Goal: Register for event/course

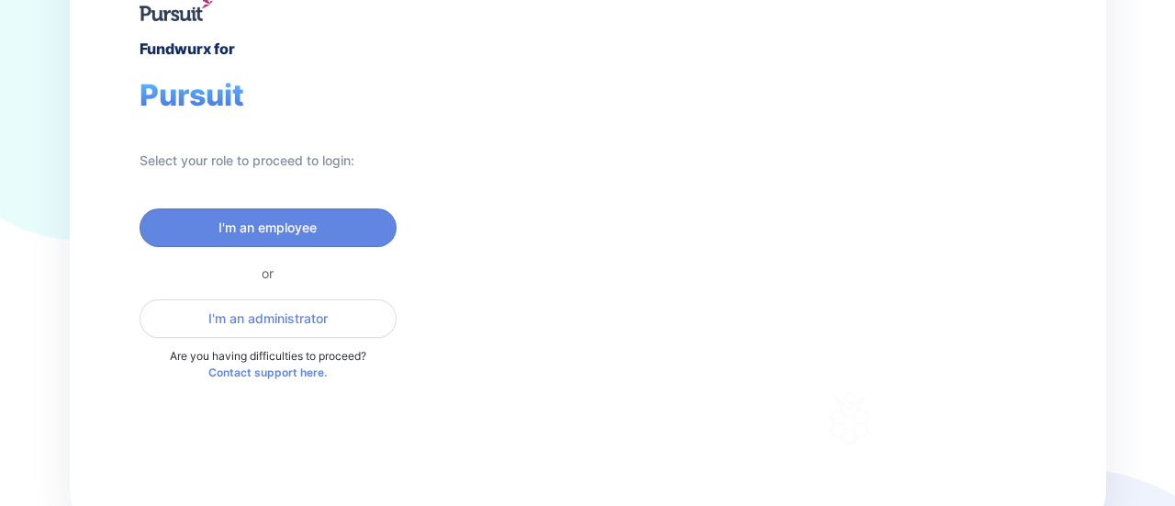
scroll to position [125, 0]
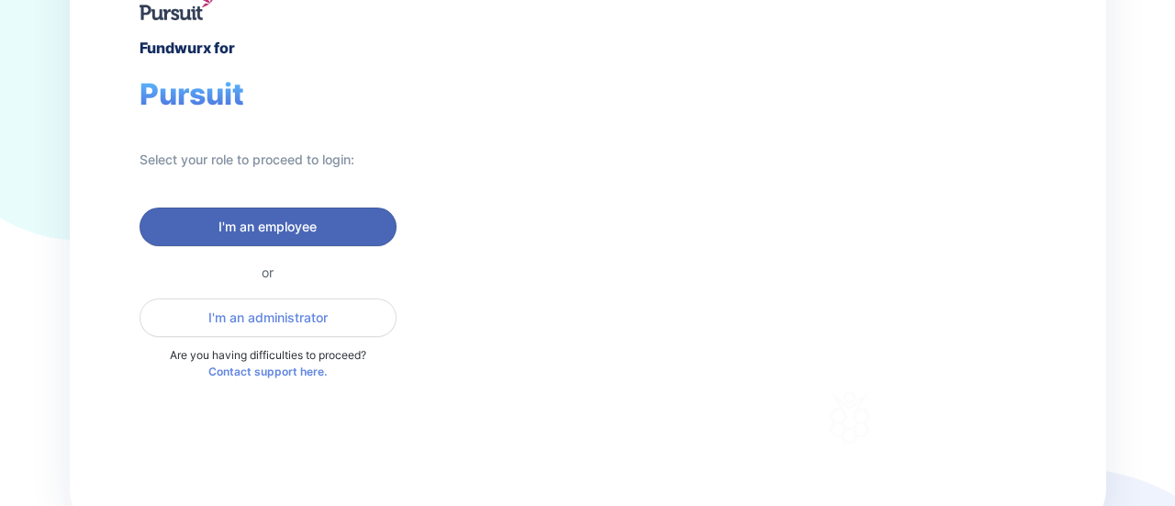
click at [325, 218] on span "I'm an employee" at bounding box center [267, 227] width 233 height 18
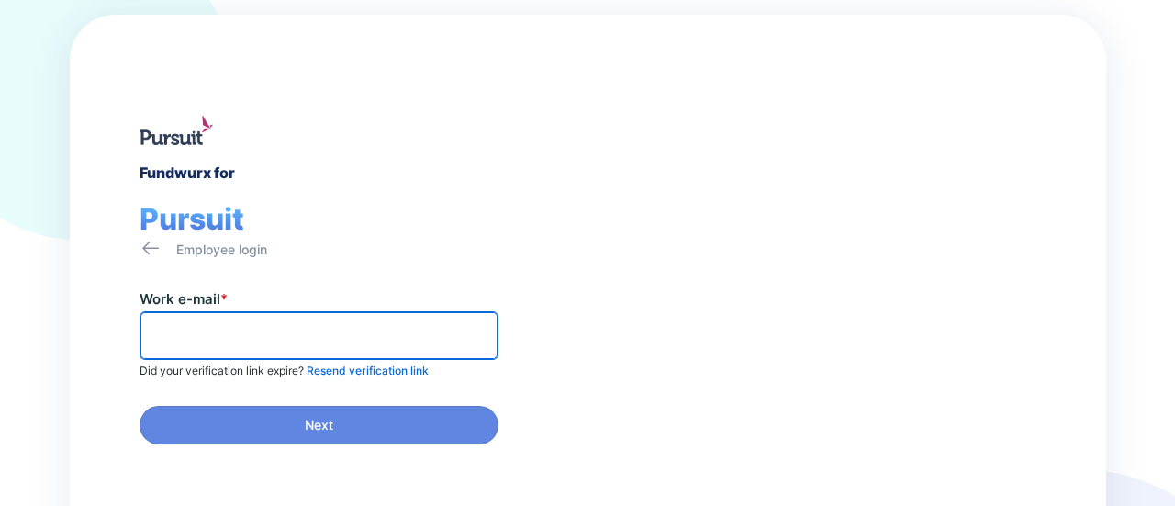
click at [263, 328] on input "text" at bounding box center [319, 335] width 342 height 28
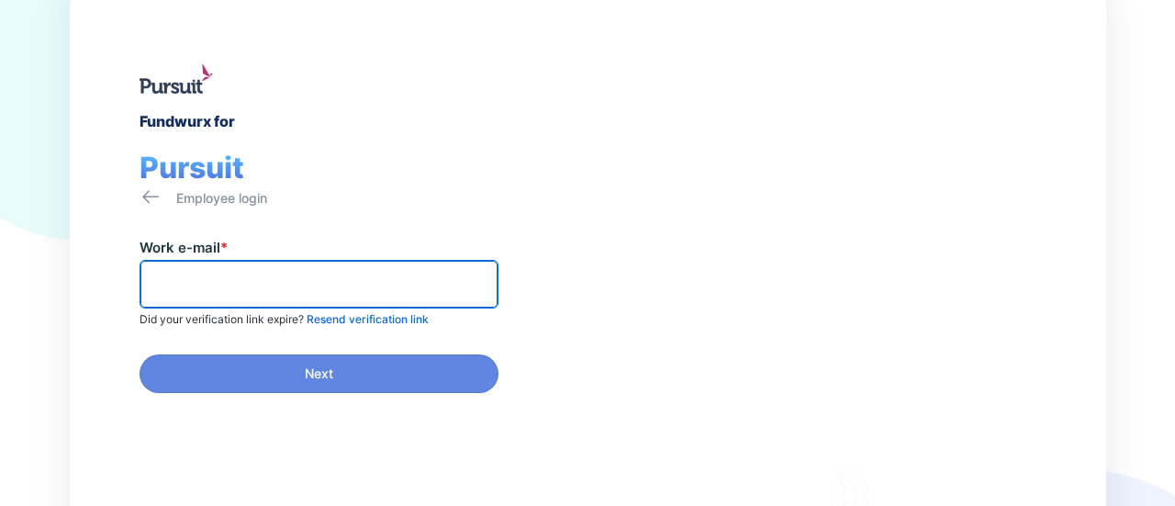
scroll to position [52, 0]
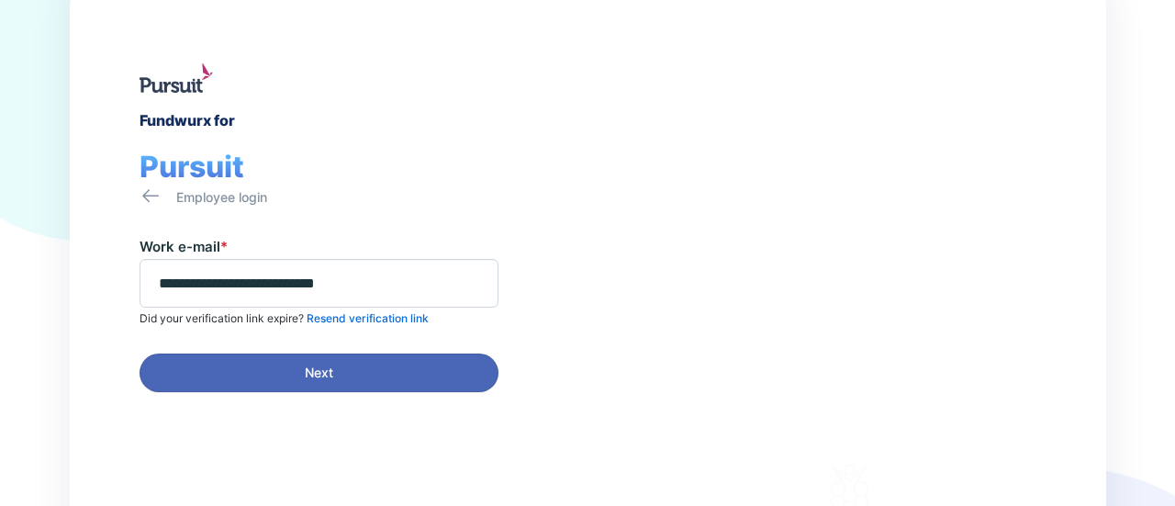
click at [325, 380] on span "Next" at bounding box center [319, 372] width 28 height 18
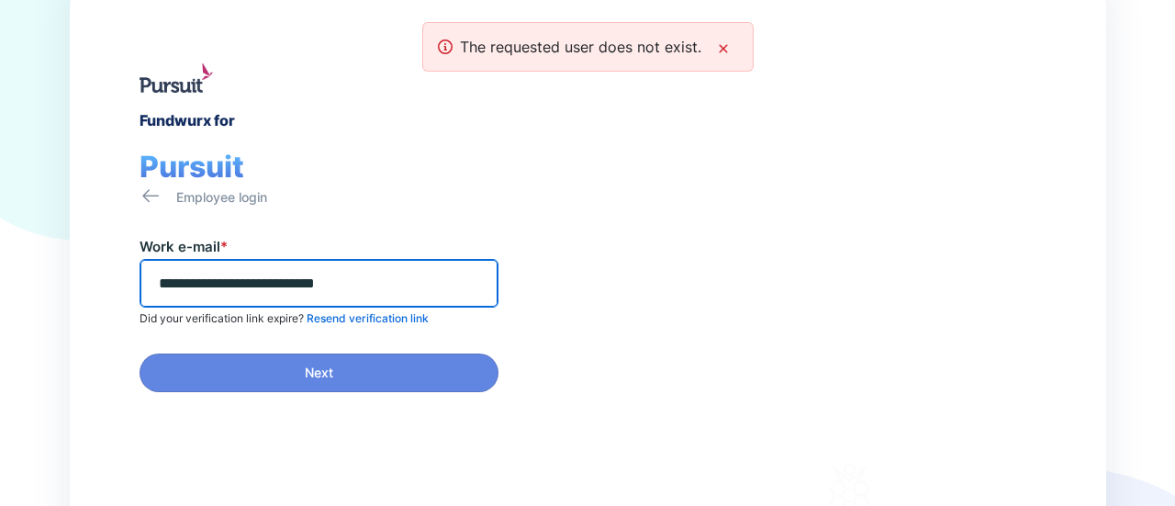
click at [233, 283] on input "**********" at bounding box center [319, 283] width 342 height 28
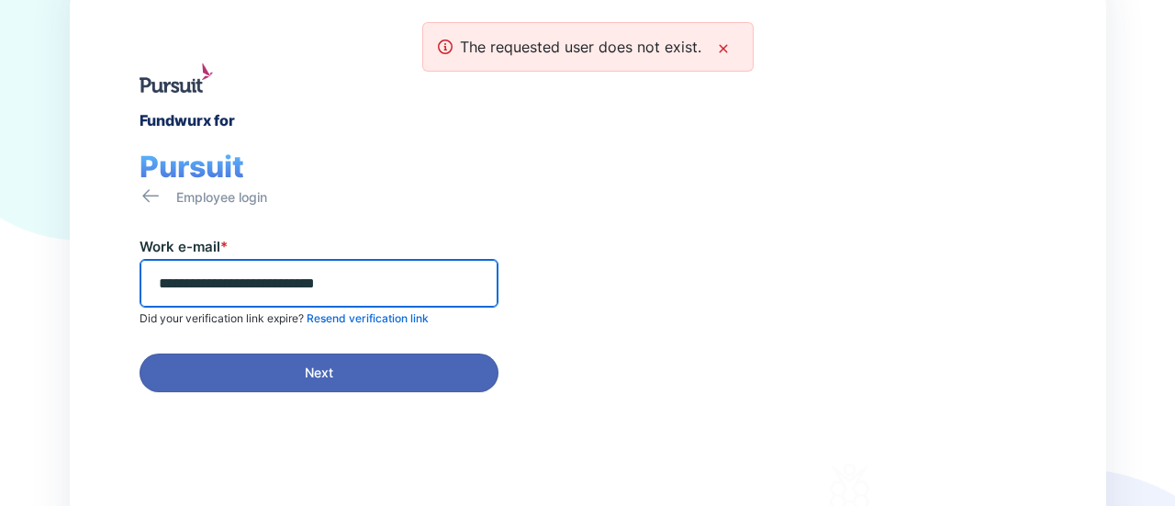
type input "**********"
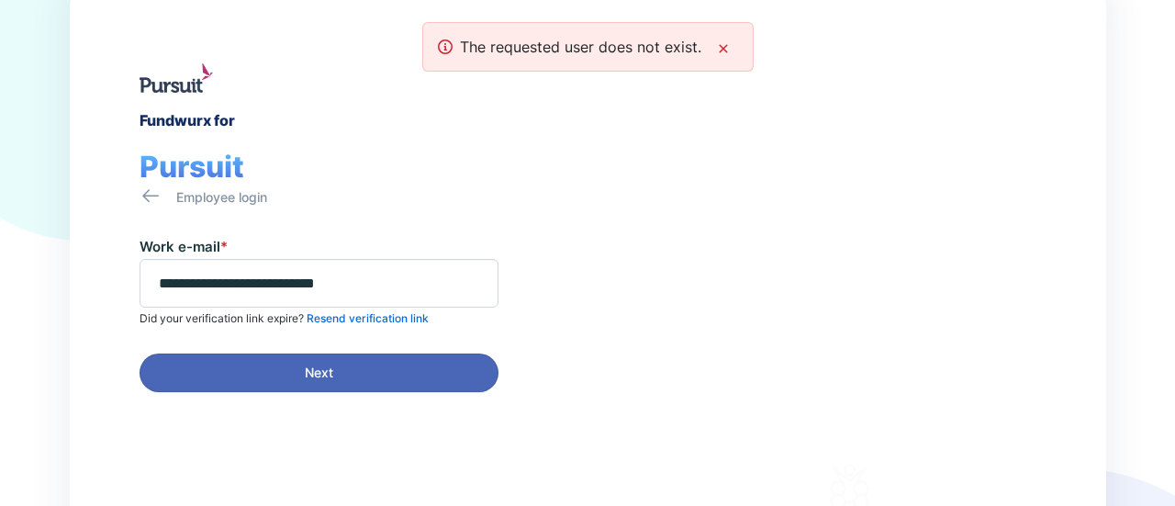
click at [345, 366] on span "Next" at bounding box center [318, 372] width 335 height 18
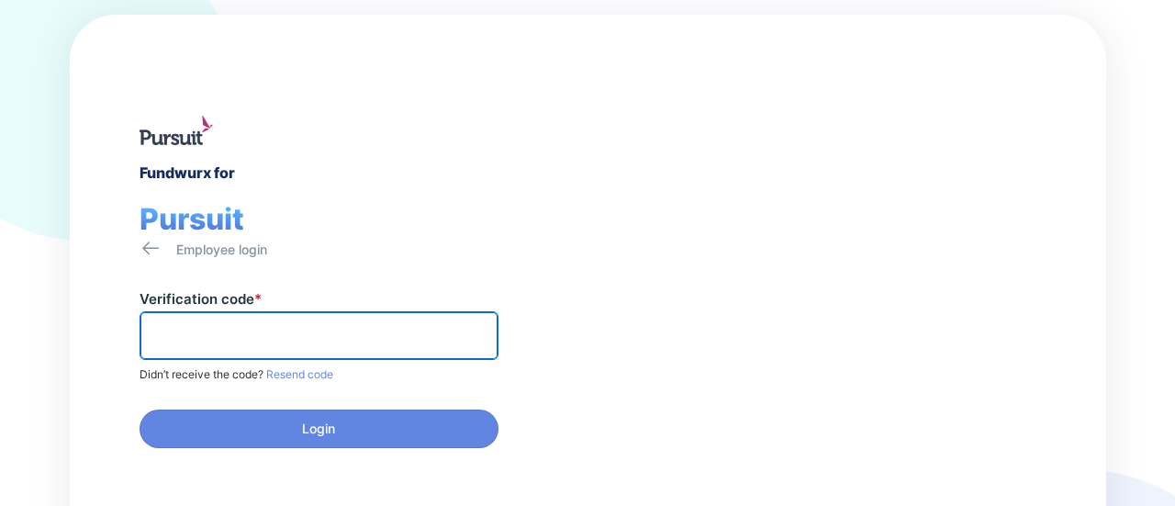
click at [207, 321] on input "text" at bounding box center [319, 335] width 342 height 28
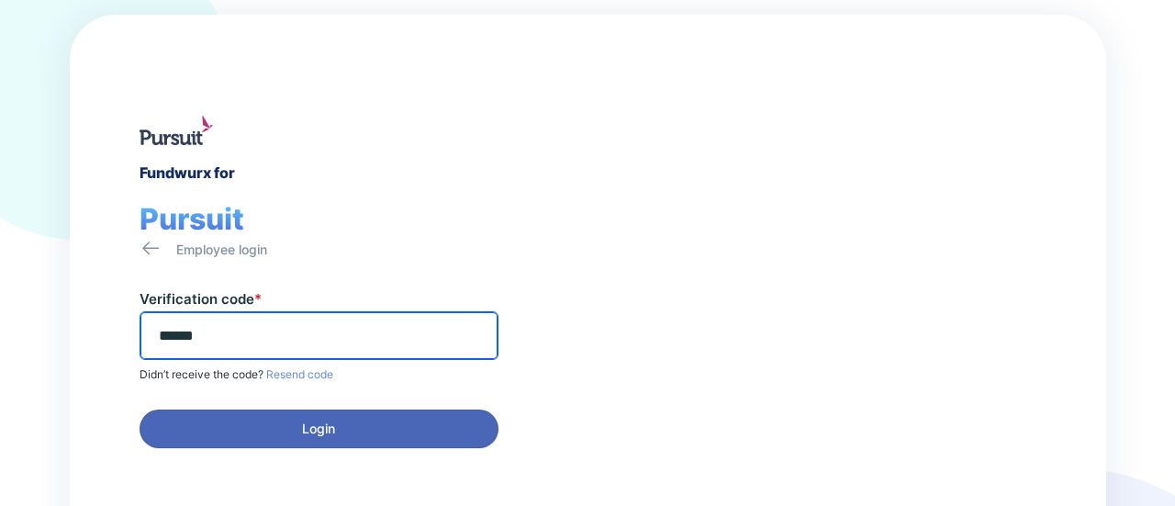
type input "******"
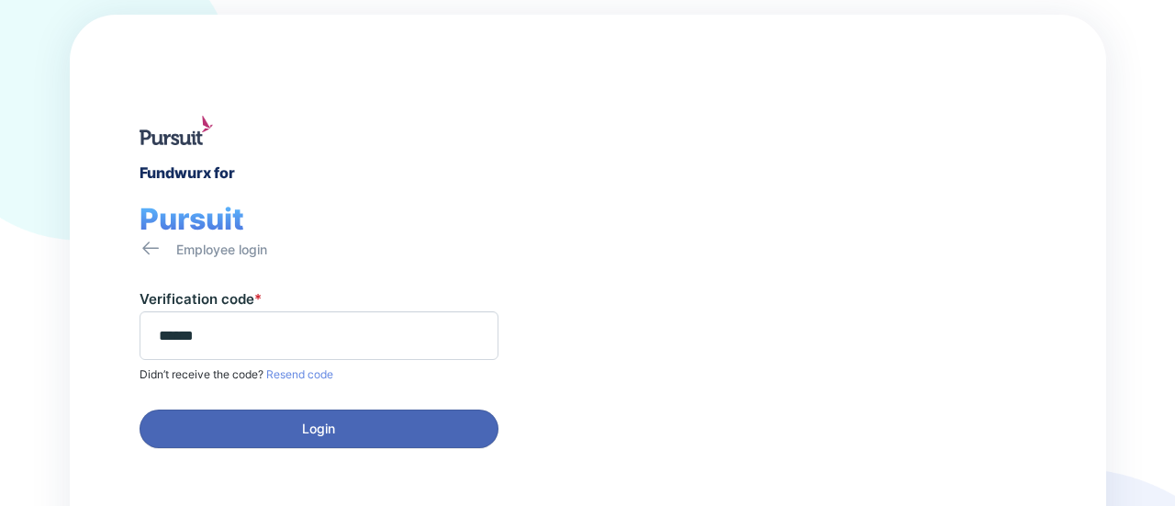
click at [358, 432] on span "Login" at bounding box center [318, 428] width 335 height 18
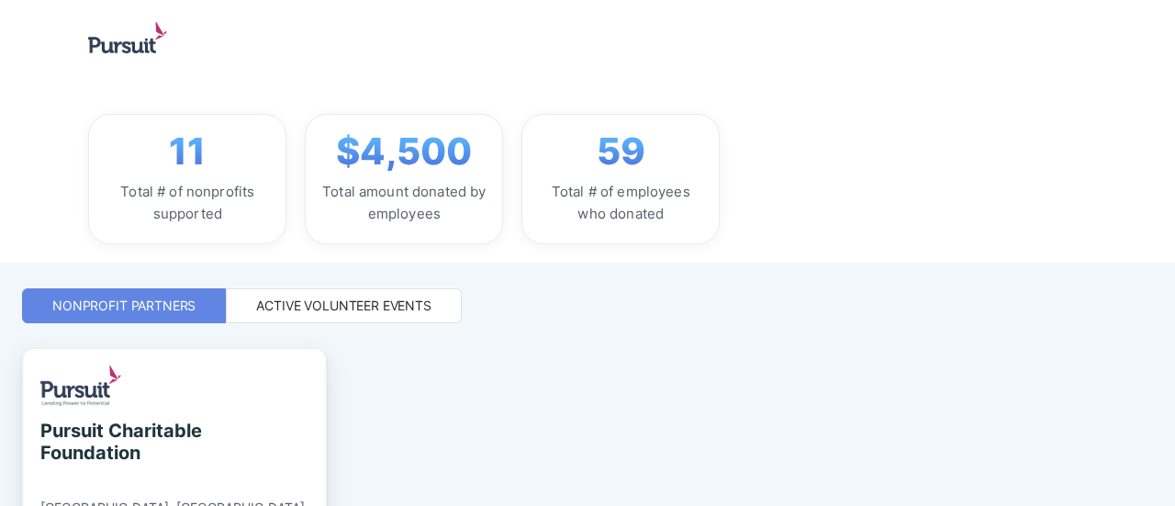
scroll to position [357, 0]
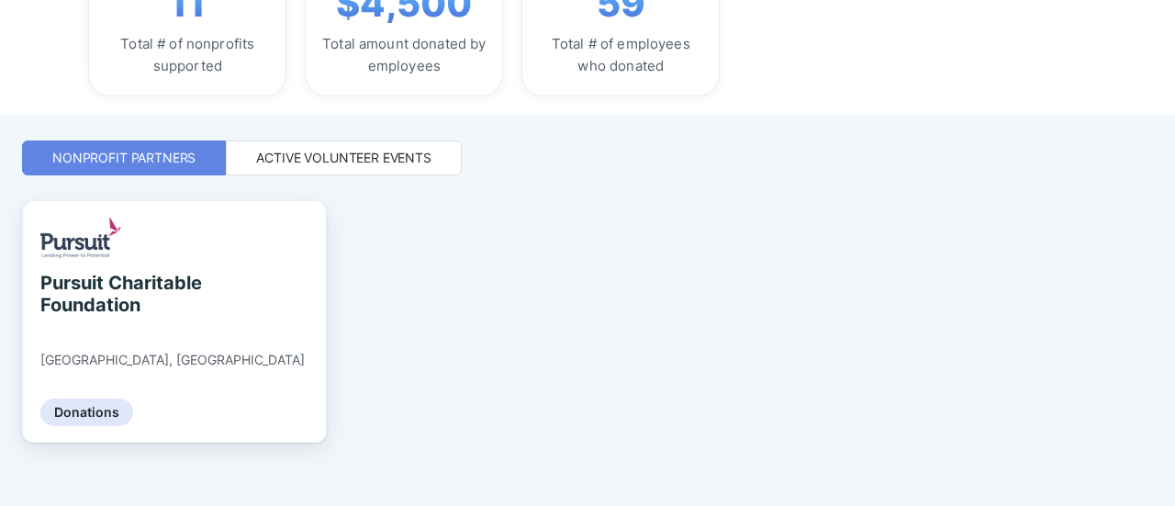
click at [343, 152] on div "Active Volunteer Events" at bounding box center [343, 158] width 175 height 18
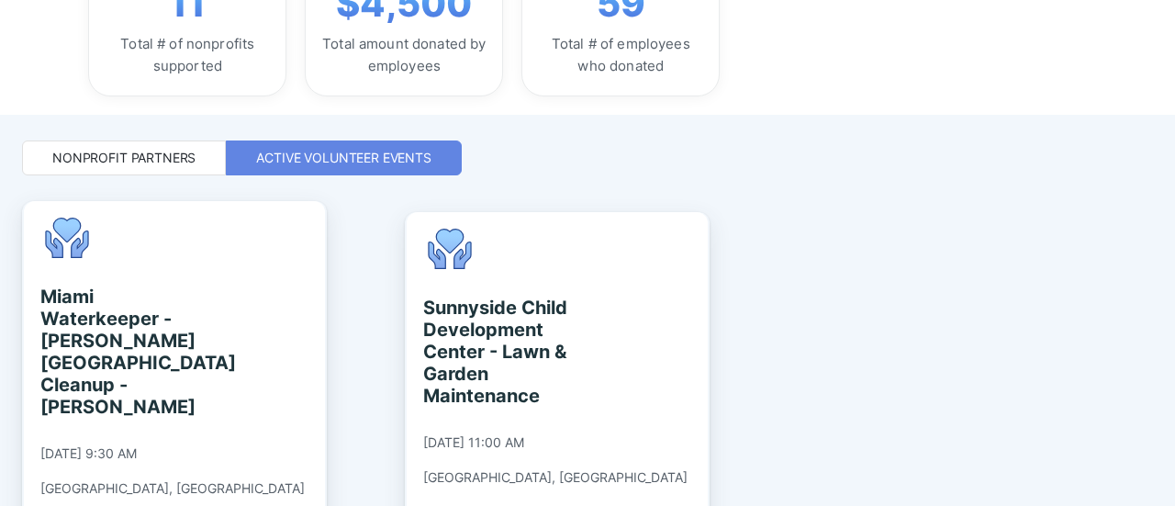
scroll to position [457, 0]
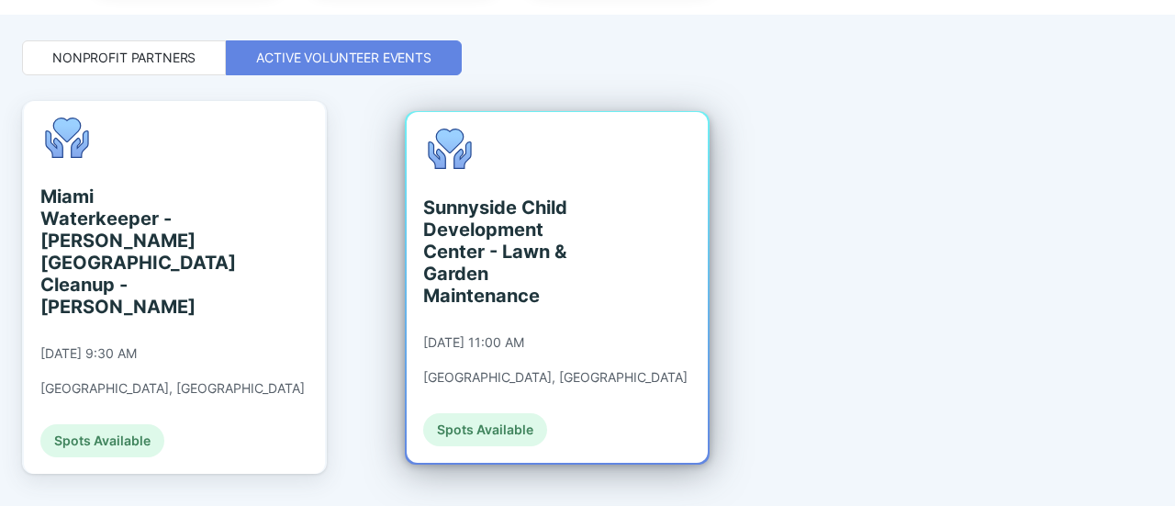
click at [489, 417] on div "Spots Available" at bounding box center [485, 429] width 124 height 33
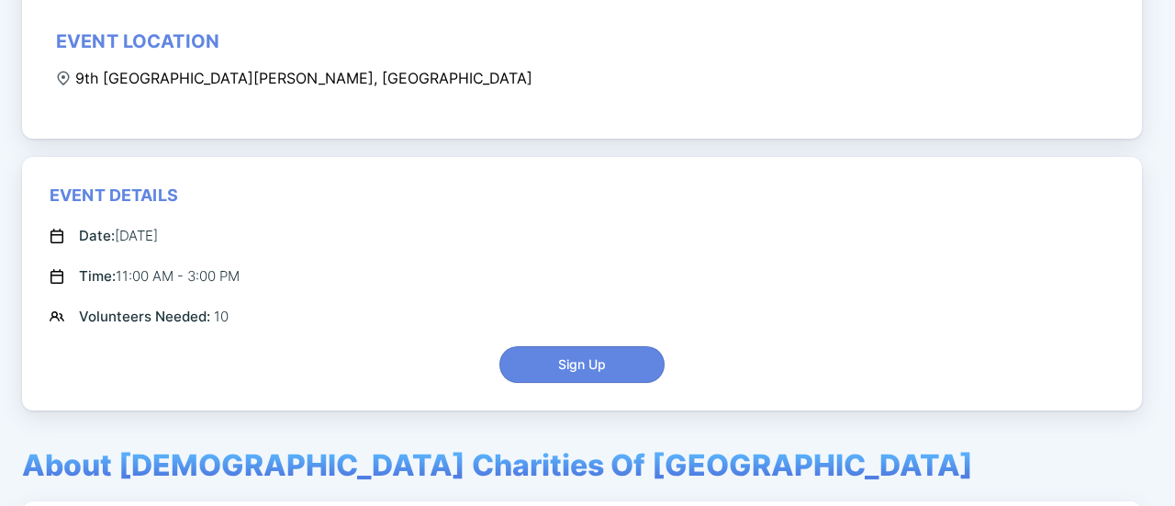
scroll to position [402, 0]
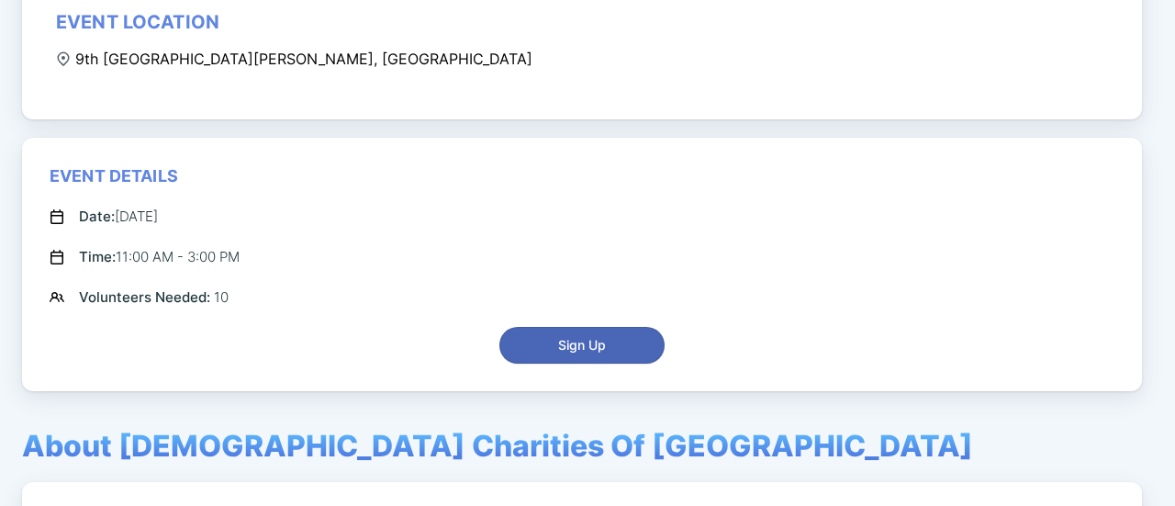
click at [598, 346] on span "Sign Up" at bounding box center [582, 345] width 48 height 18
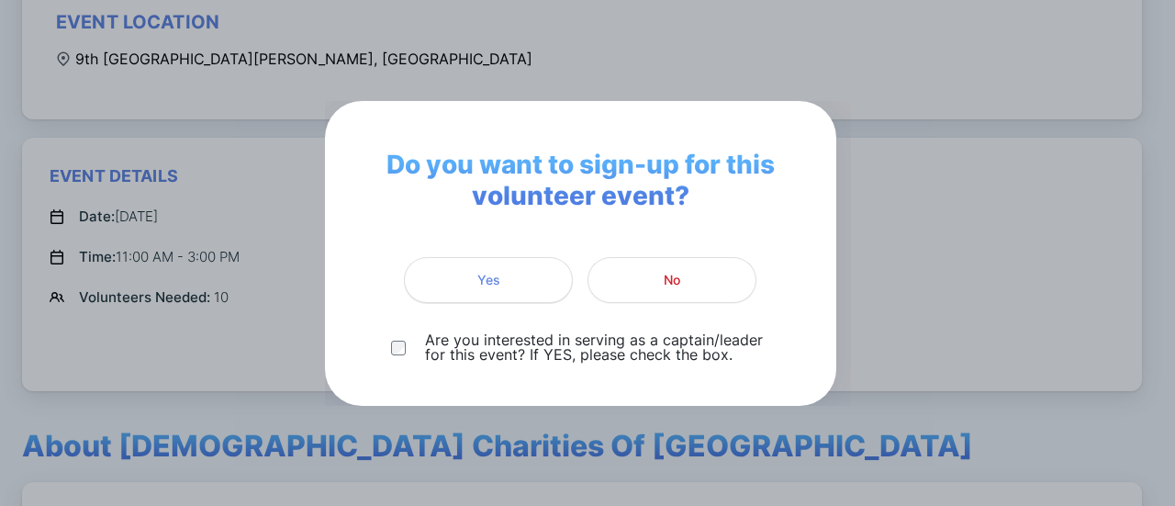
click at [507, 276] on span "Yes" at bounding box center [488, 280] width 145 height 18
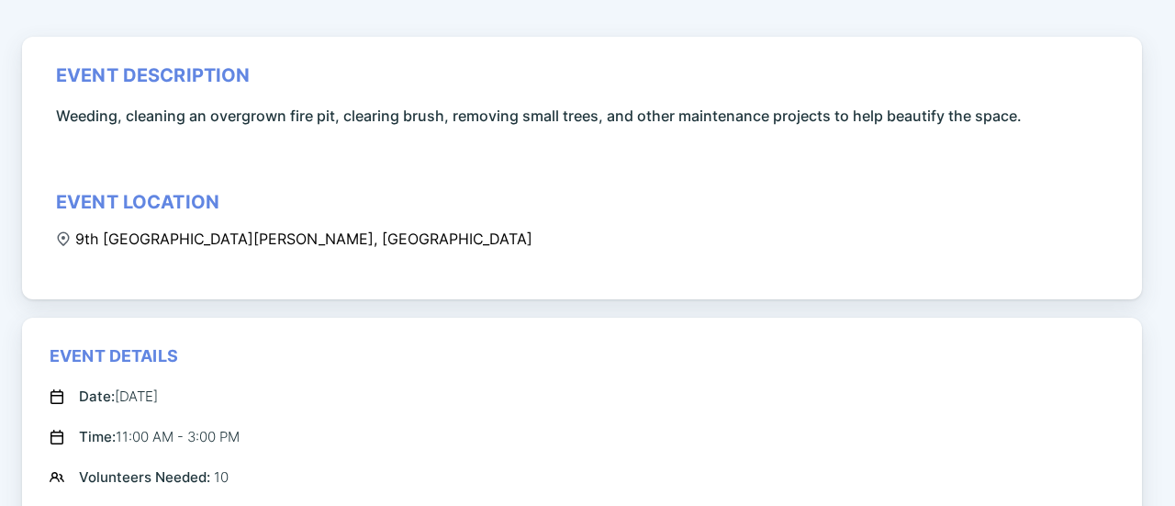
scroll to position [252, 0]
